Goal: Entertainment & Leisure: Consume media (video, audio)

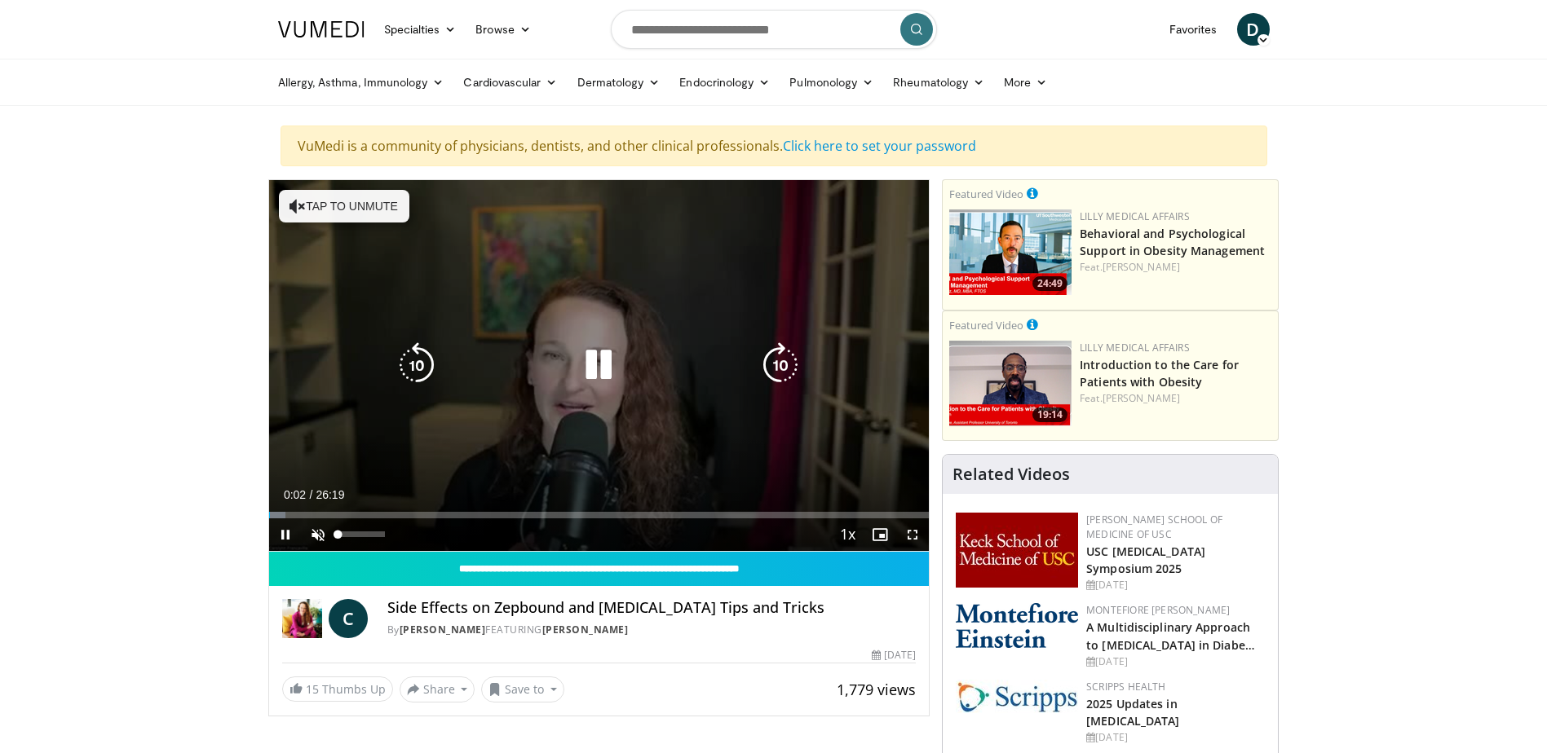
click at [351, 533] on div "10 seconds Tap to unmute" at bounding box center [599, 365] width 660 height 371
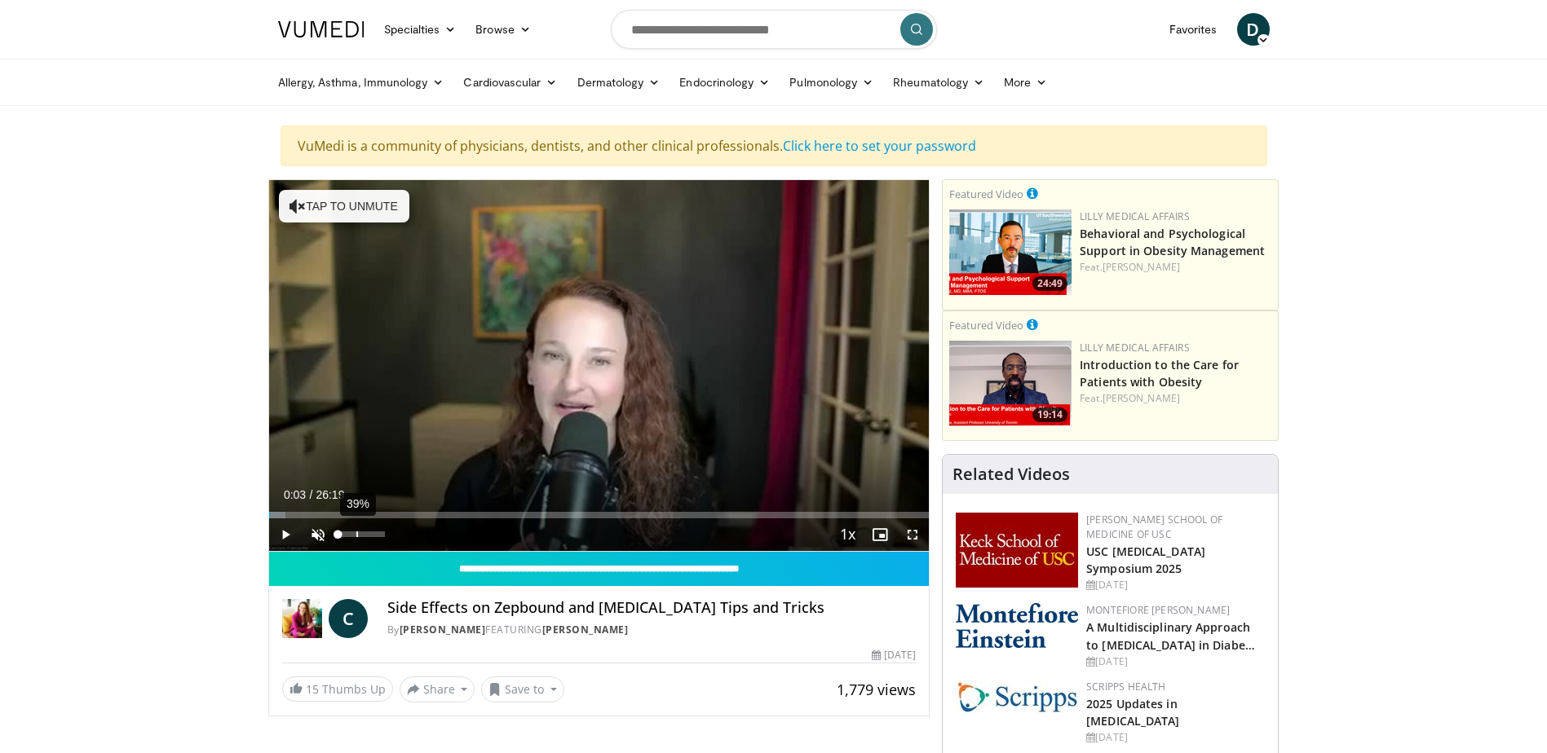
click at [357, 533] on div "39%" at bounding box center [361, 535] width 46 height 6
click at [280, 528] on span "Video Player" at bounding box center [285, 535] width 33 height 33
